Goal: Check status: Check status

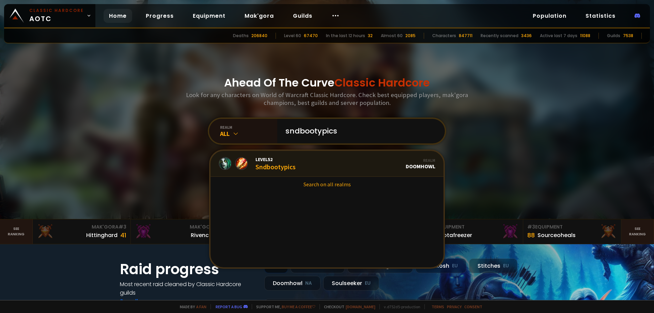
type input "sndbootypics"
click at [324, 153] on link "Level 52 Sndbootypics Realm Doomhowl" at bounding box center [326, 164] width 233 height 26
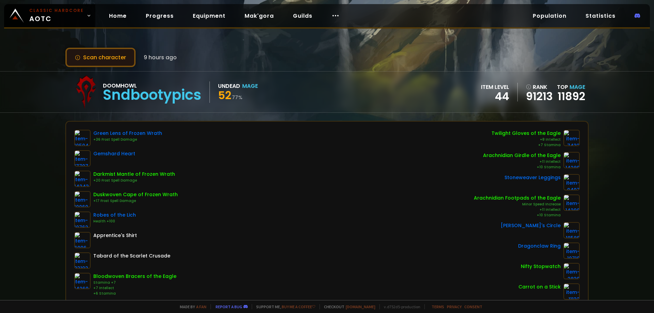
click at [120, 54] on button "Scan character" at bounding box center [100, 57] width 70 height 19
click at [117, 57] on button "Scan character" at bounding box center [100, 57] width 70 height 19
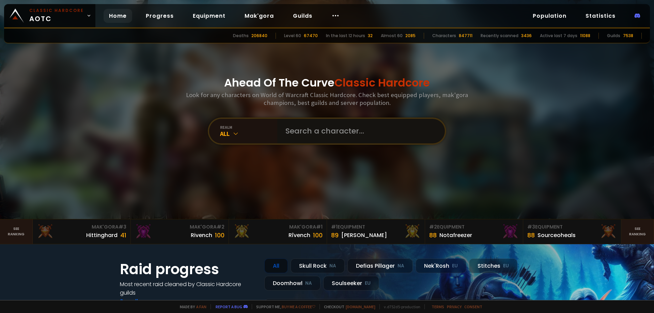
click at [328, 141] on input "text" at bounding box center [358, 131] width 155 height 25
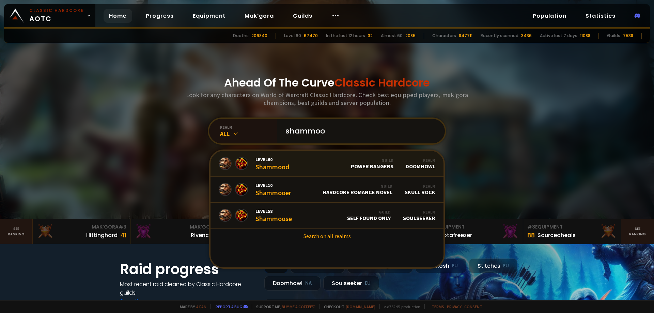
type input "shammoo"
click at [306, 161] on link "Level 60 Shammood Guild Power Rangers Realm Doomhowl" at bounding box center [326, 164] width 233 height 26
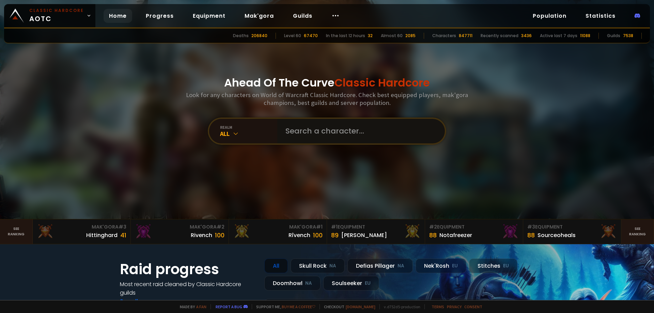
click at [307, 134] on input "text" at bounding box center [358, 131] width 155 height 25
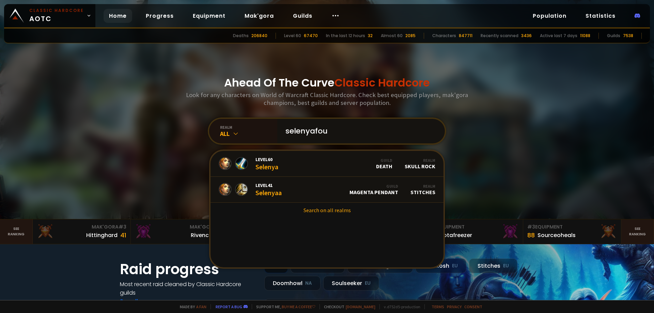
type input "selenyafour"
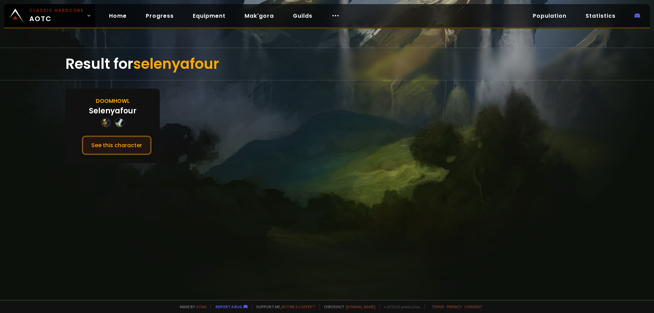
click at [104, 146] on button "See this character" at bounding box center [117, 145] width 70 height 19
